Goal: Find specific page/section: Find specific page/section

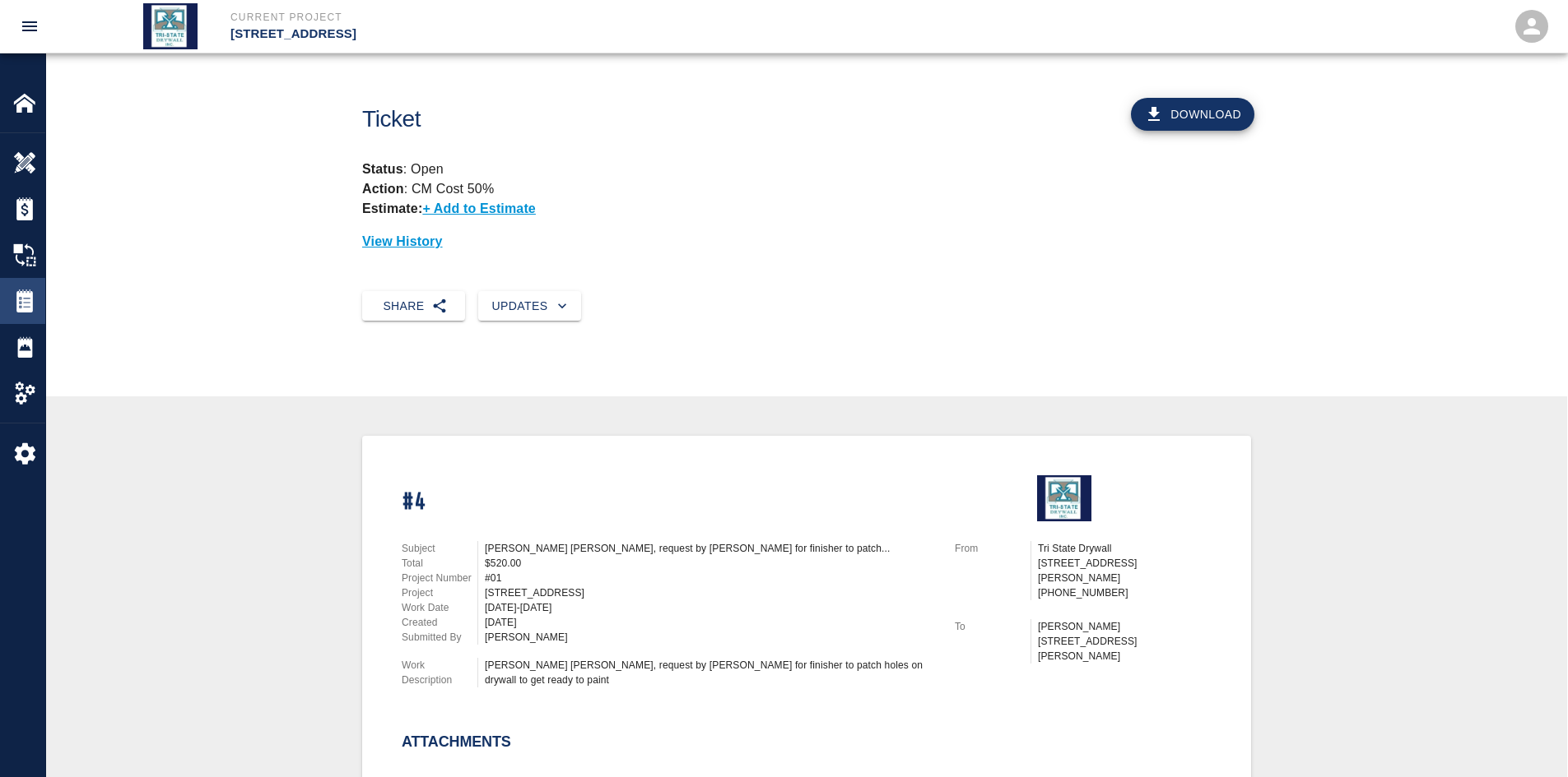
click at [31, 300] on img at bounding box center [25, 301] width 23 height 23
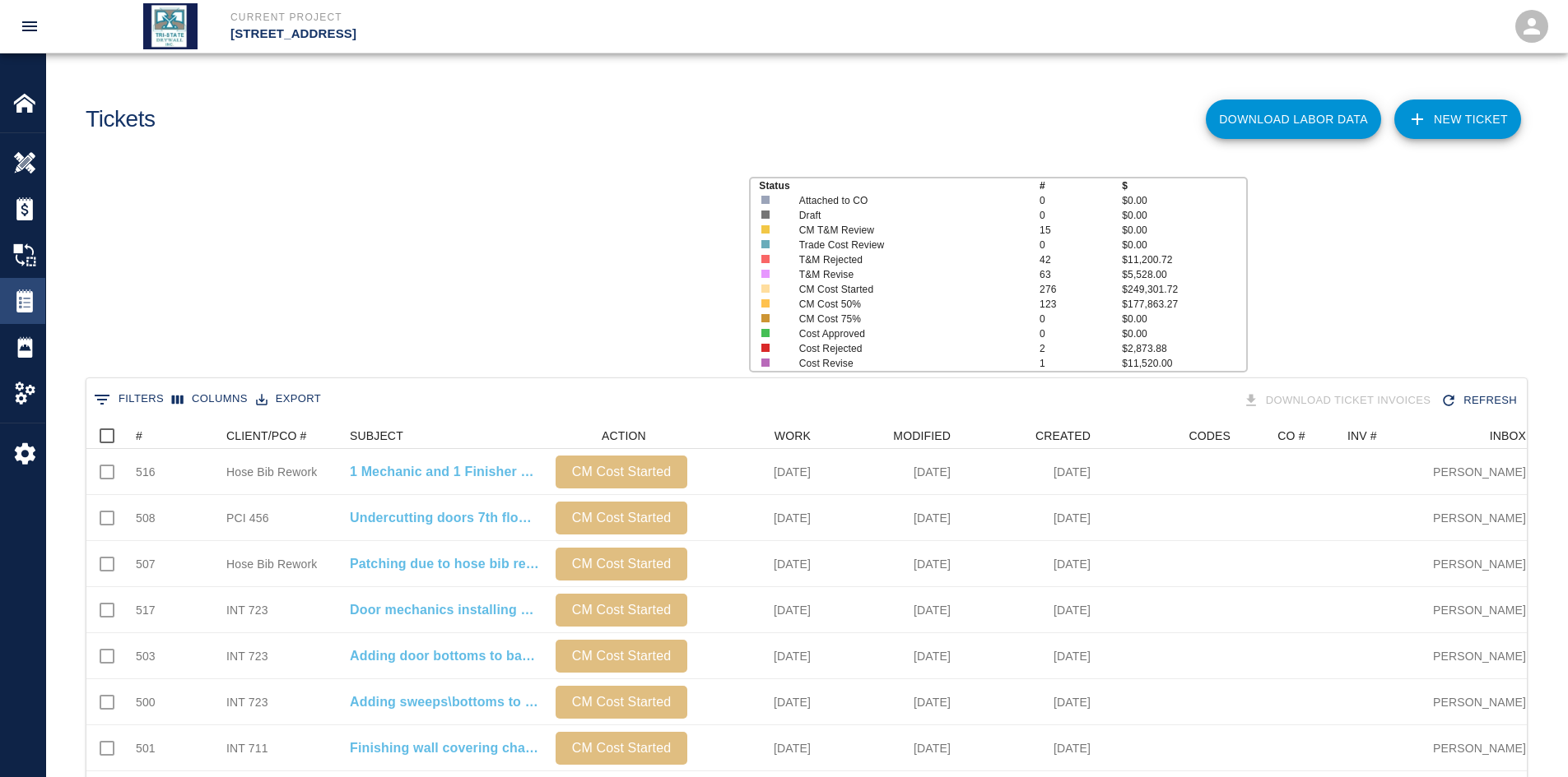
scroll to position [947, 1428]
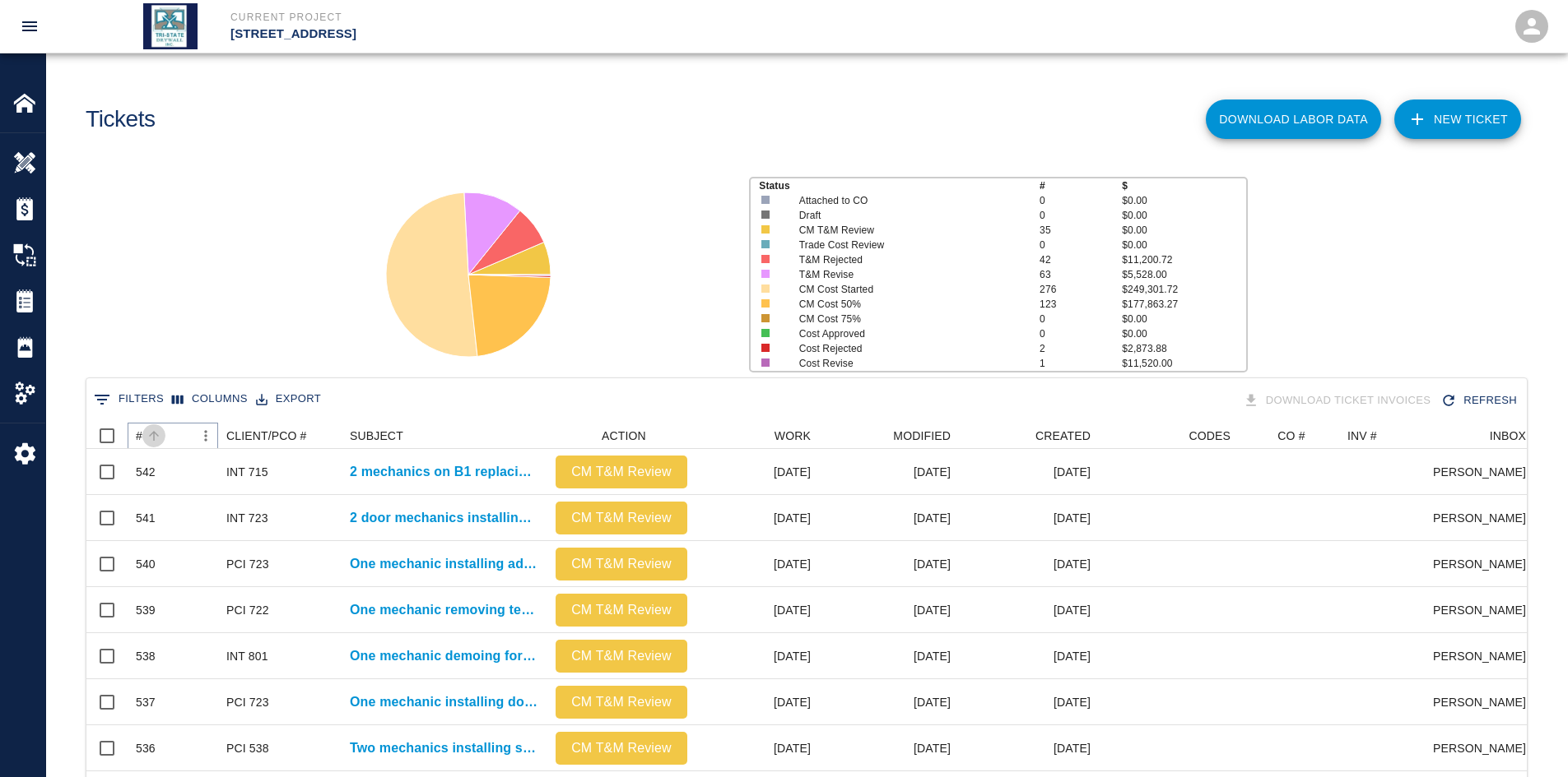
click at [161, 434] on button "Sort" at bounding box center [154, 436] width 23 height 23
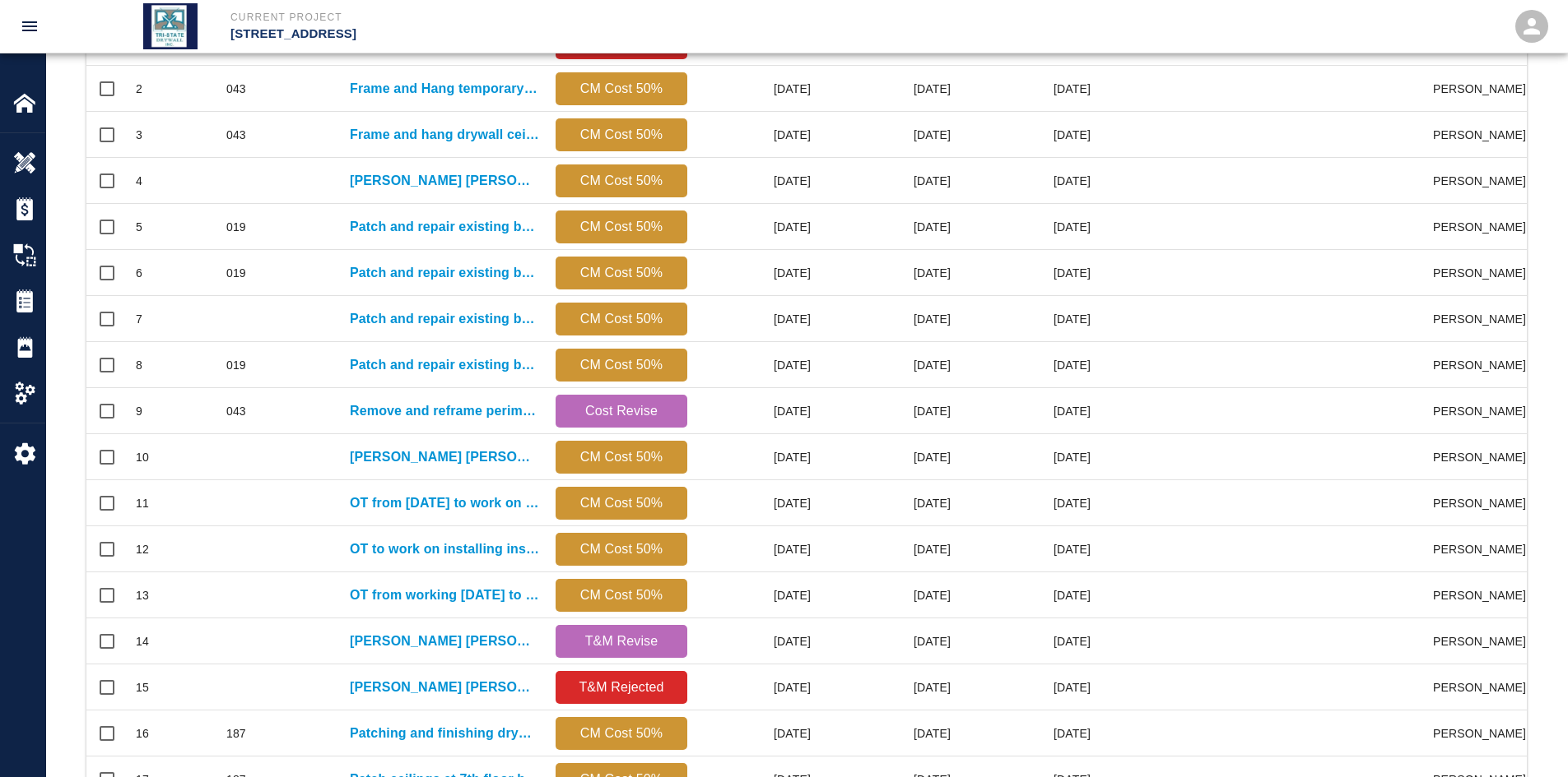
scroll to position [688, 0]
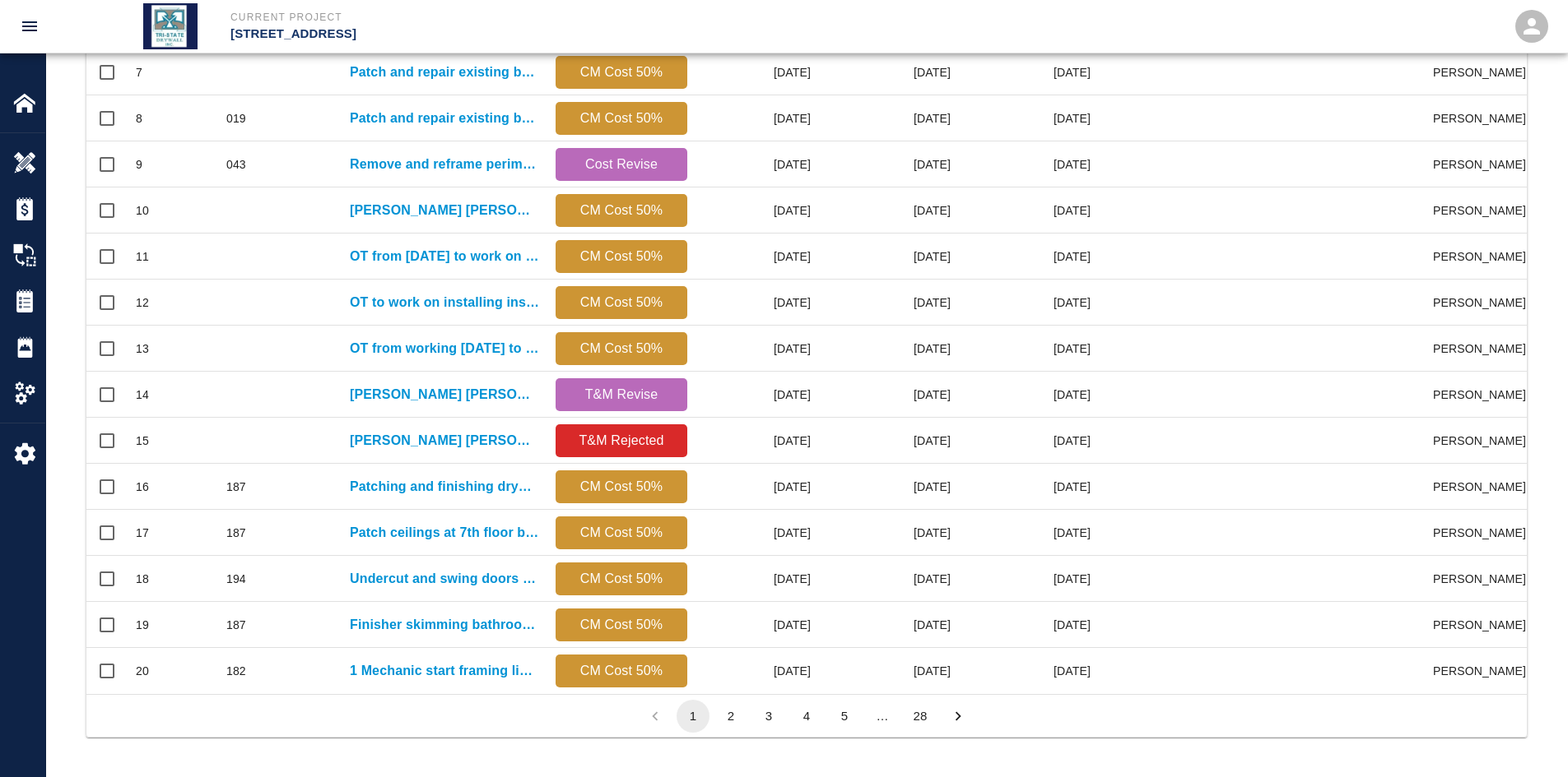
click at [914, 713] on button "28" at bounding box center [920, 716] width 33 height 33
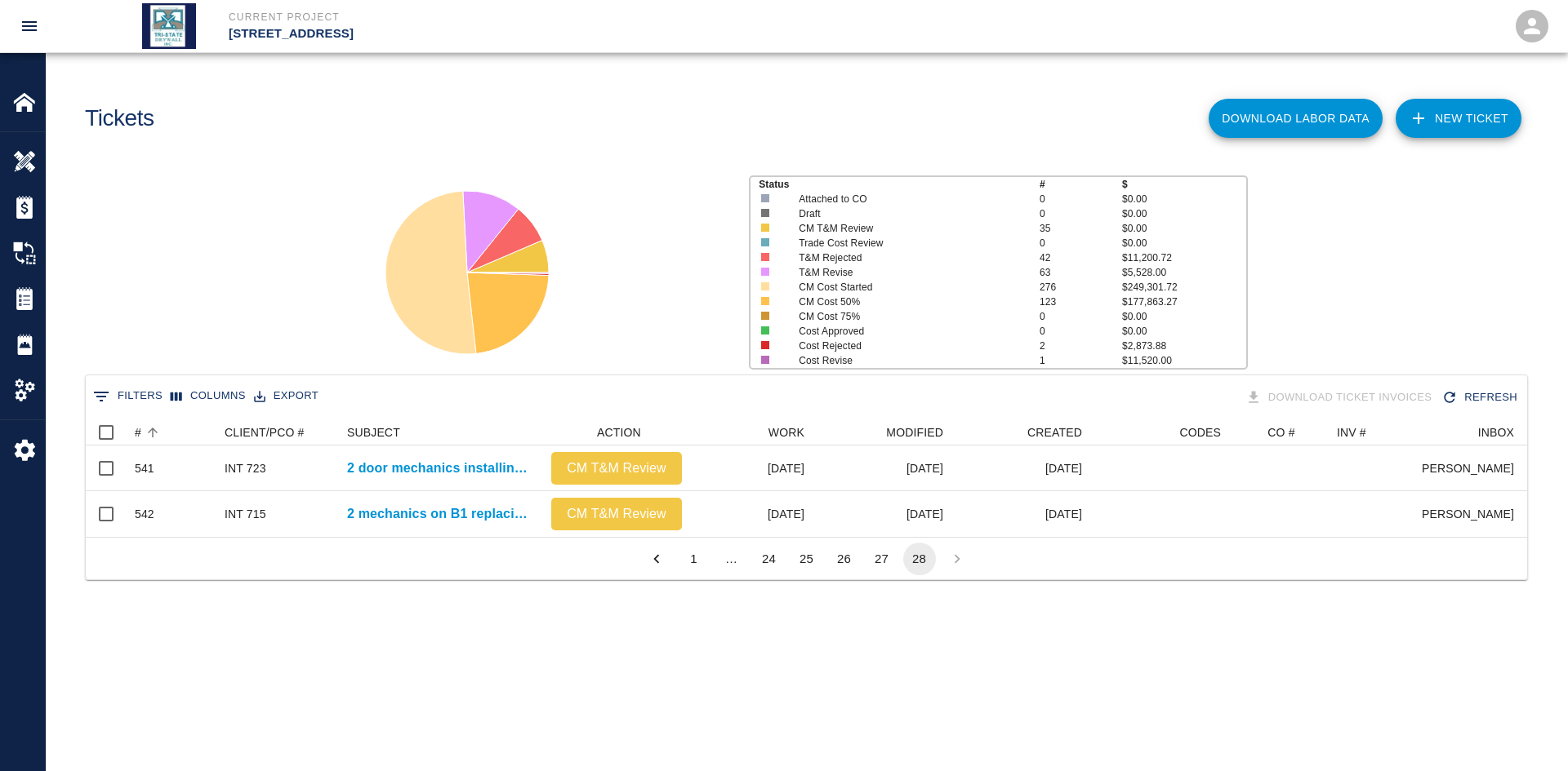
click at [881, 575] on button "27" at bounding box center [882, 559] width 33 height 33
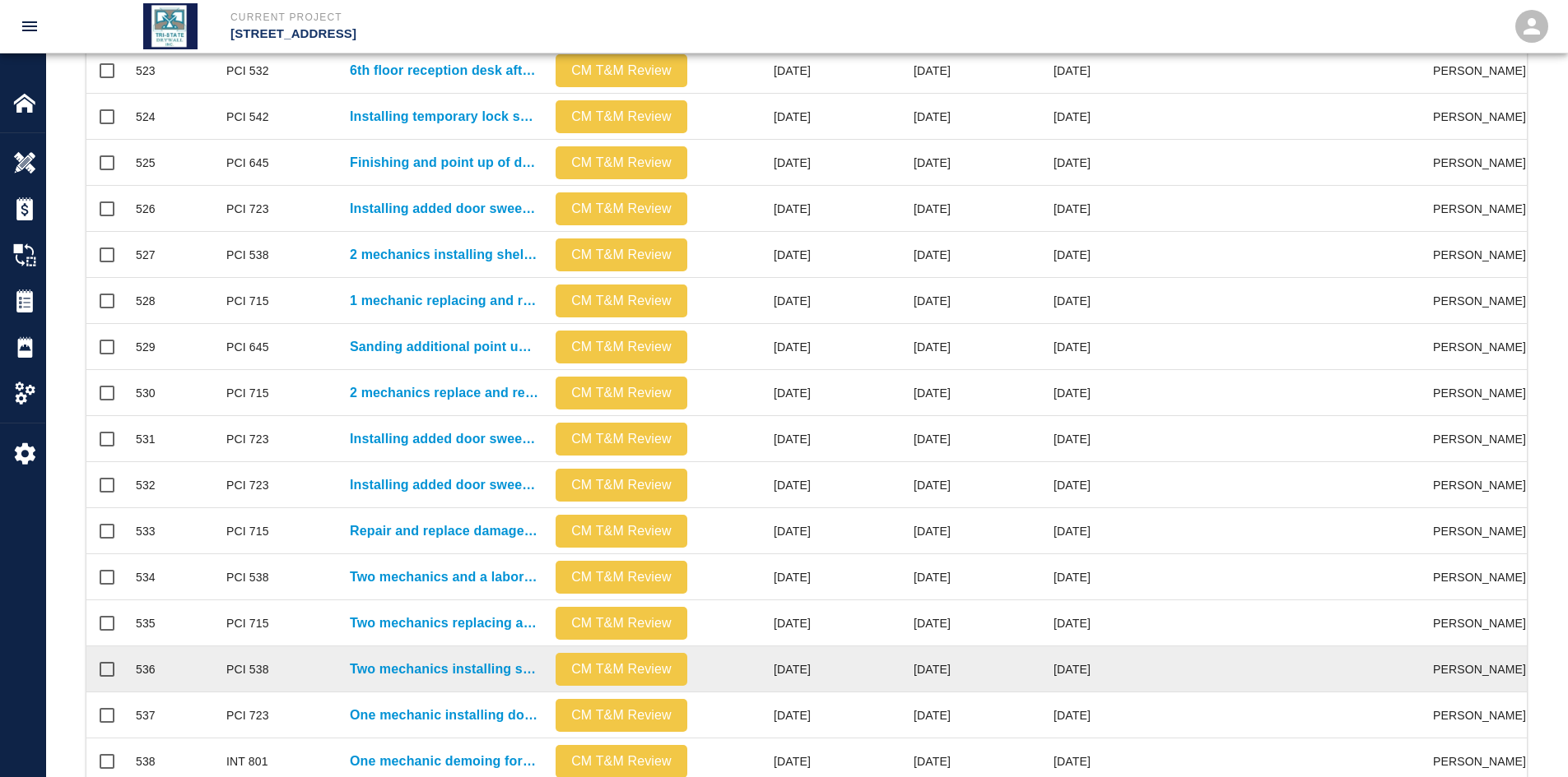
scroll to position [688, 0]
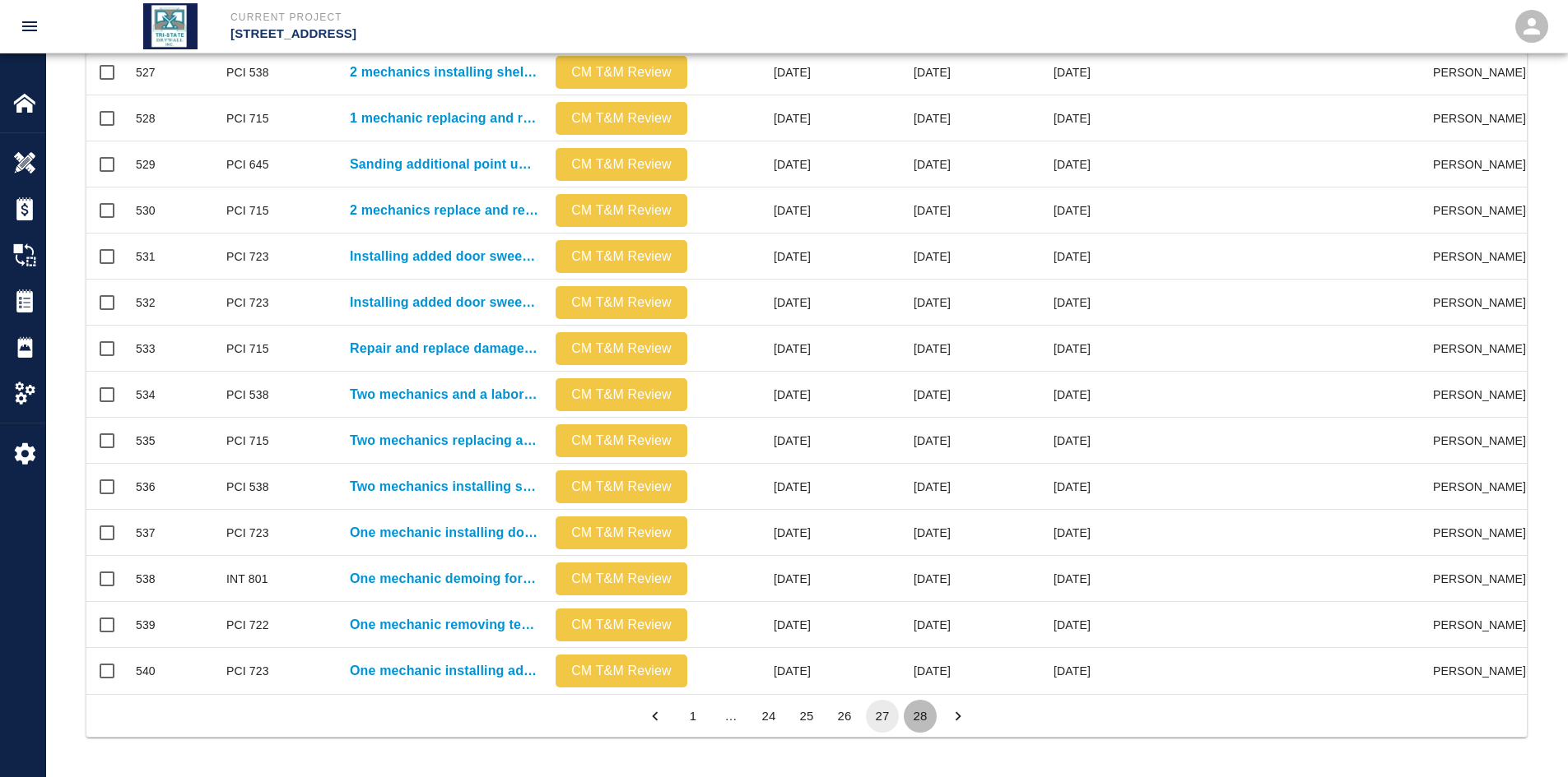
click at [917, 702] on button "28" at bounding box center [920, 716] width 33 height 33
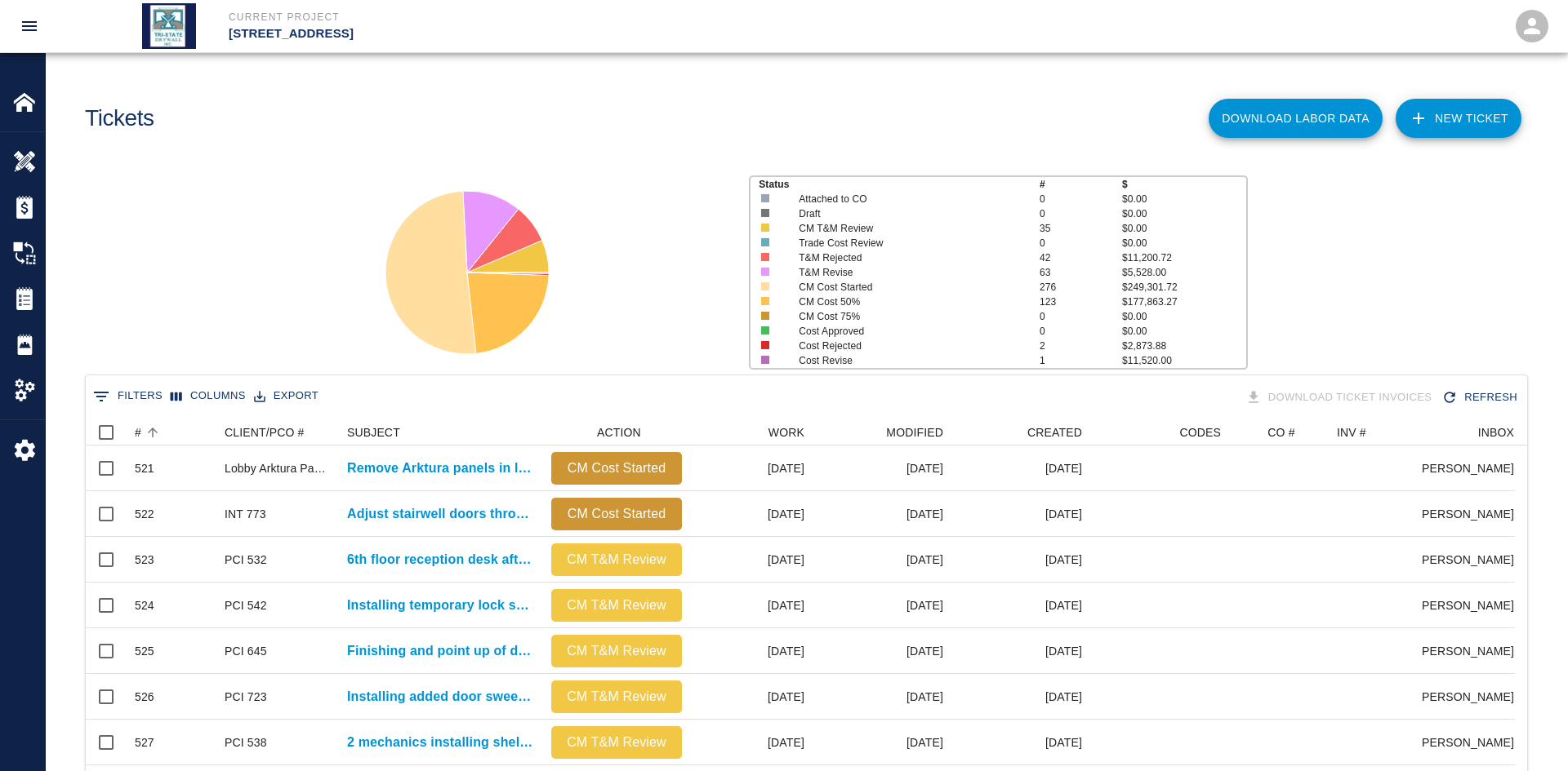
scroll to position [13, 13]
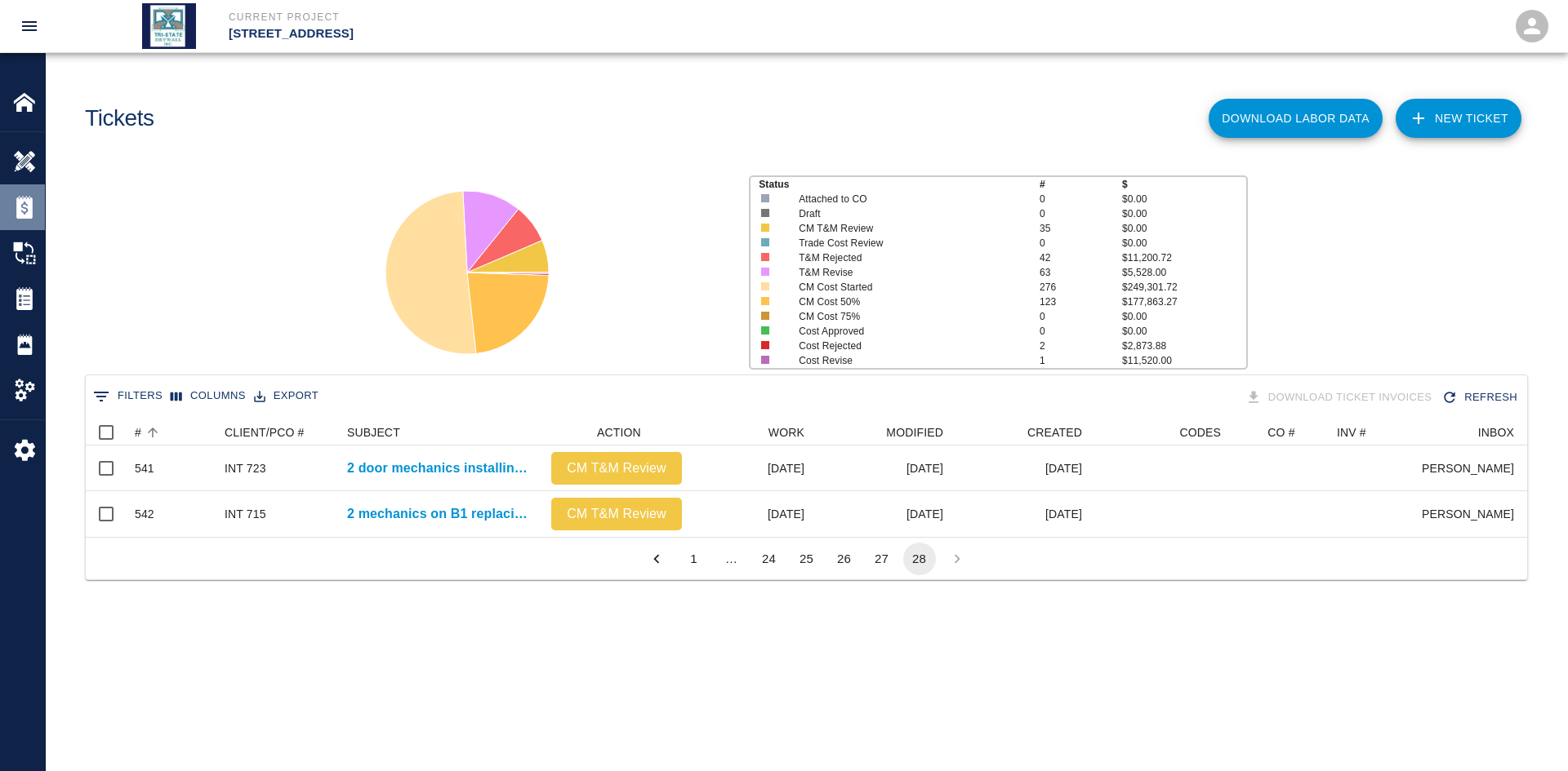
click at [28, 220] on div "Estimates" at bounding box center [22, 207] width 45 height 46
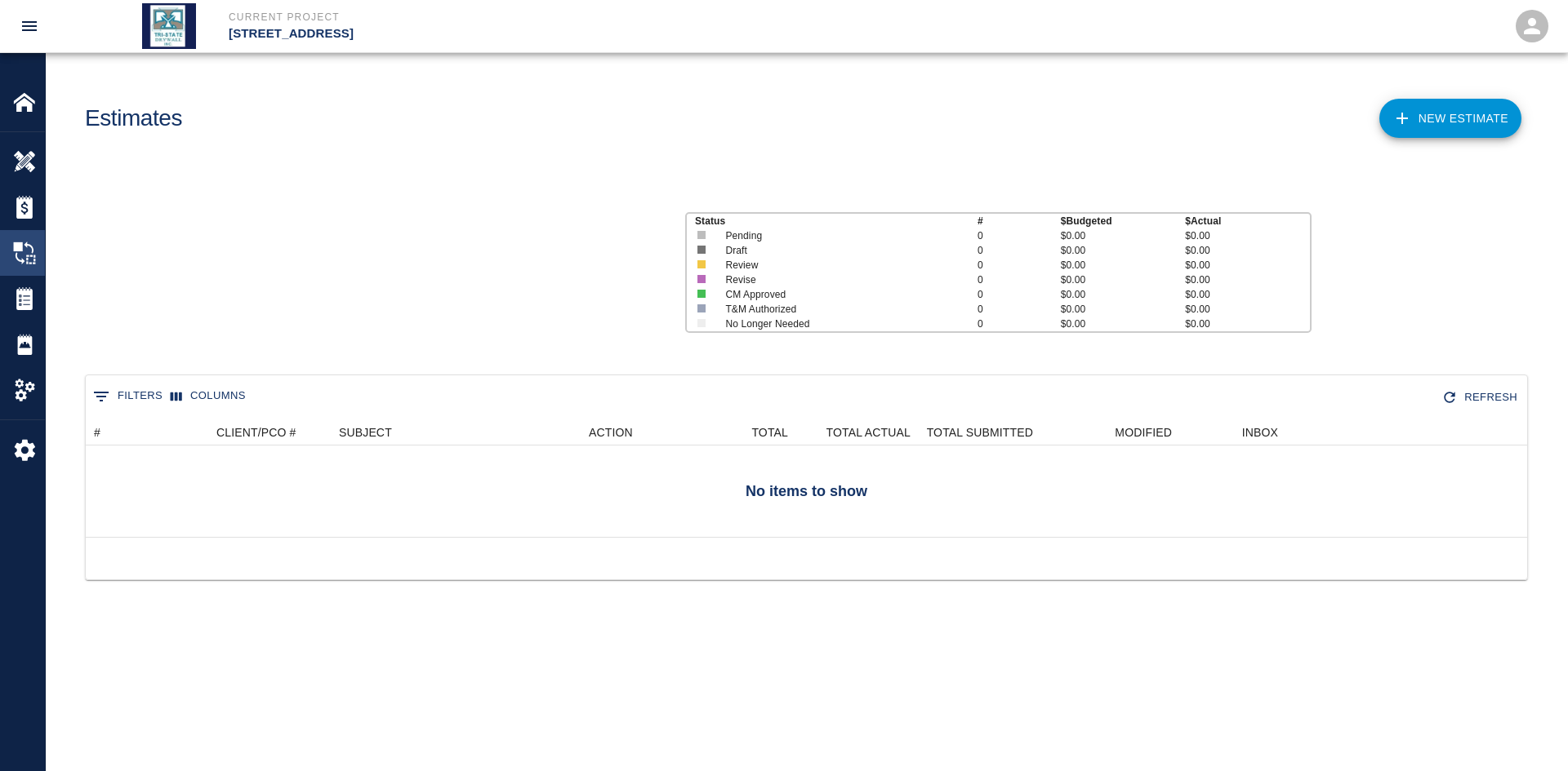
scroll to position [105, 1429]
